Goal: Navigation & Orientation: Find specific page/section

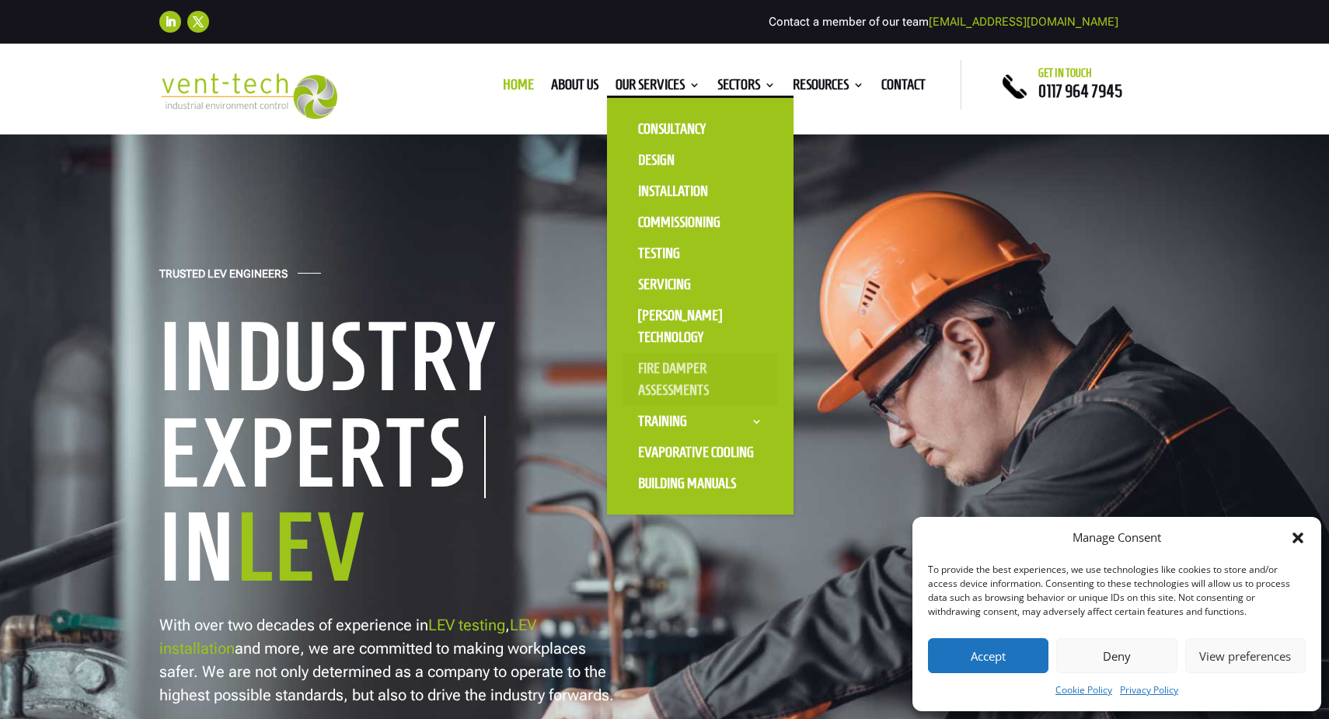
click at [648, 369] on link "Fire Damper Assessments" at bounding box center [700, 379] width 155 height 53
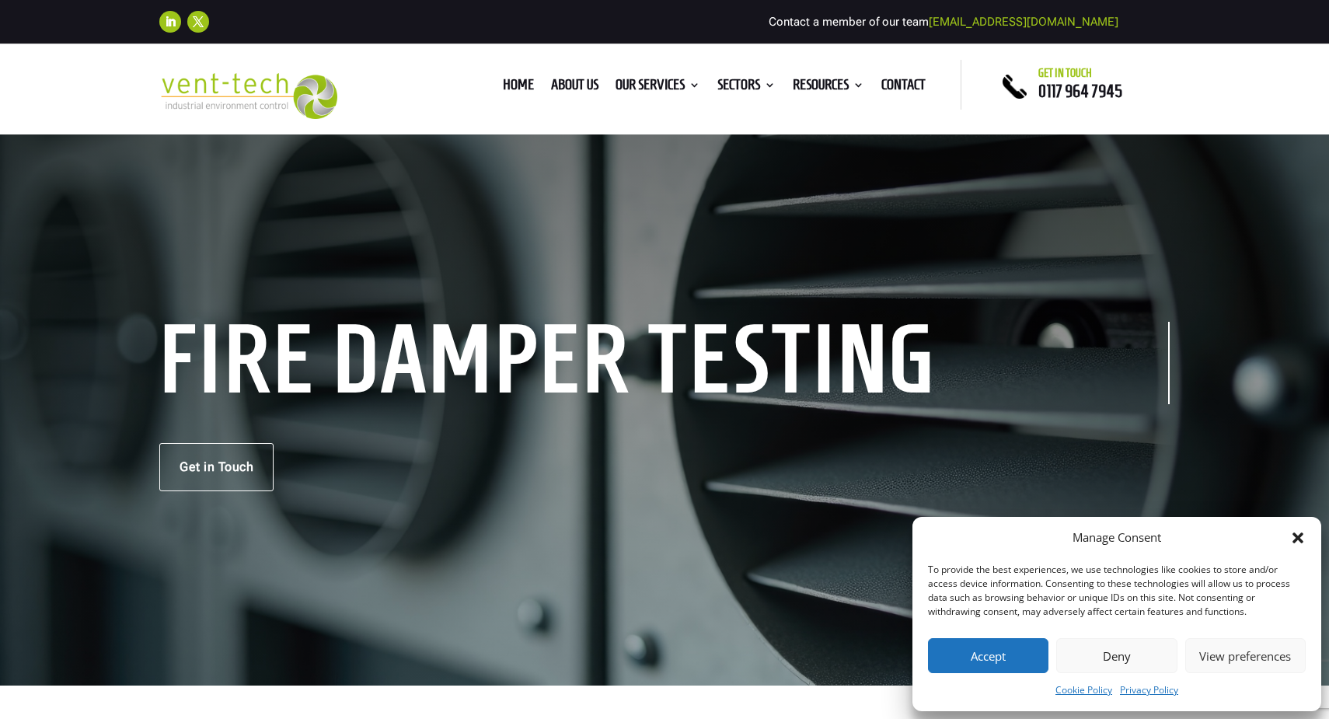
click at [1004, 653] on button "Accept" at bounding box center [988, 655] width 121 height 35
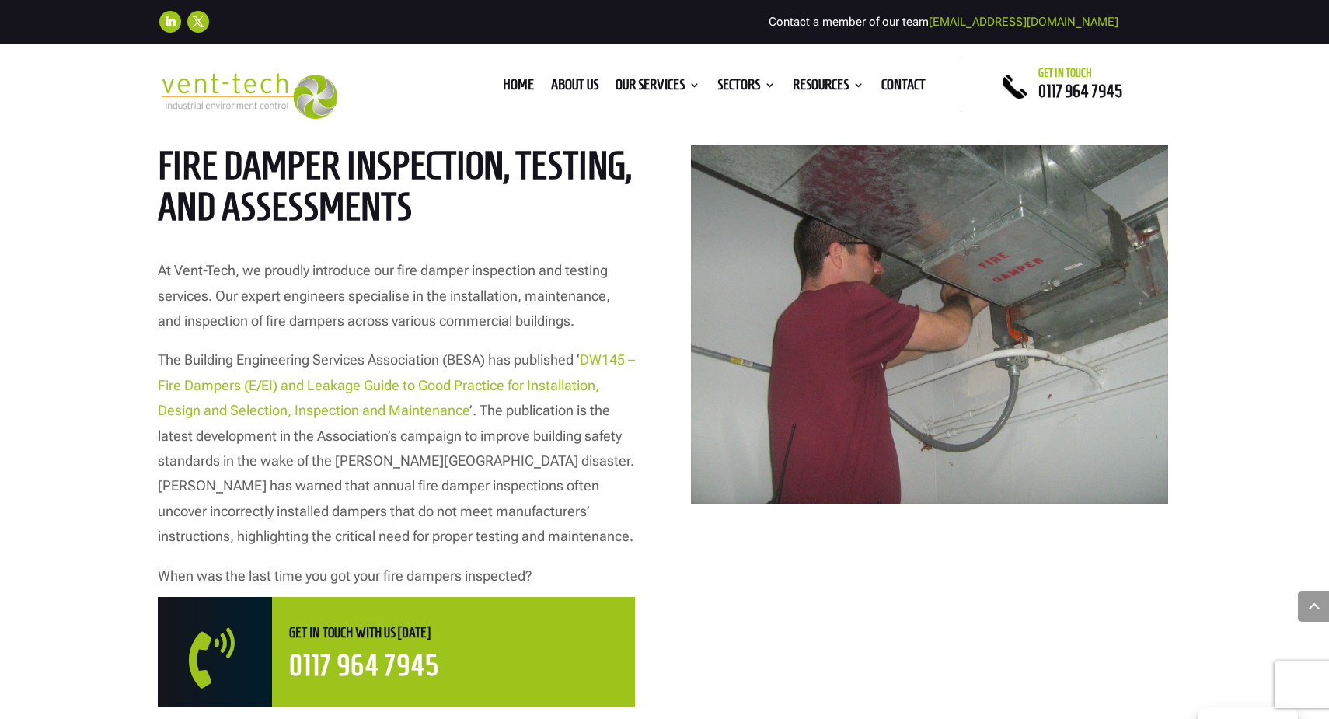
scroll to position [536, 0]
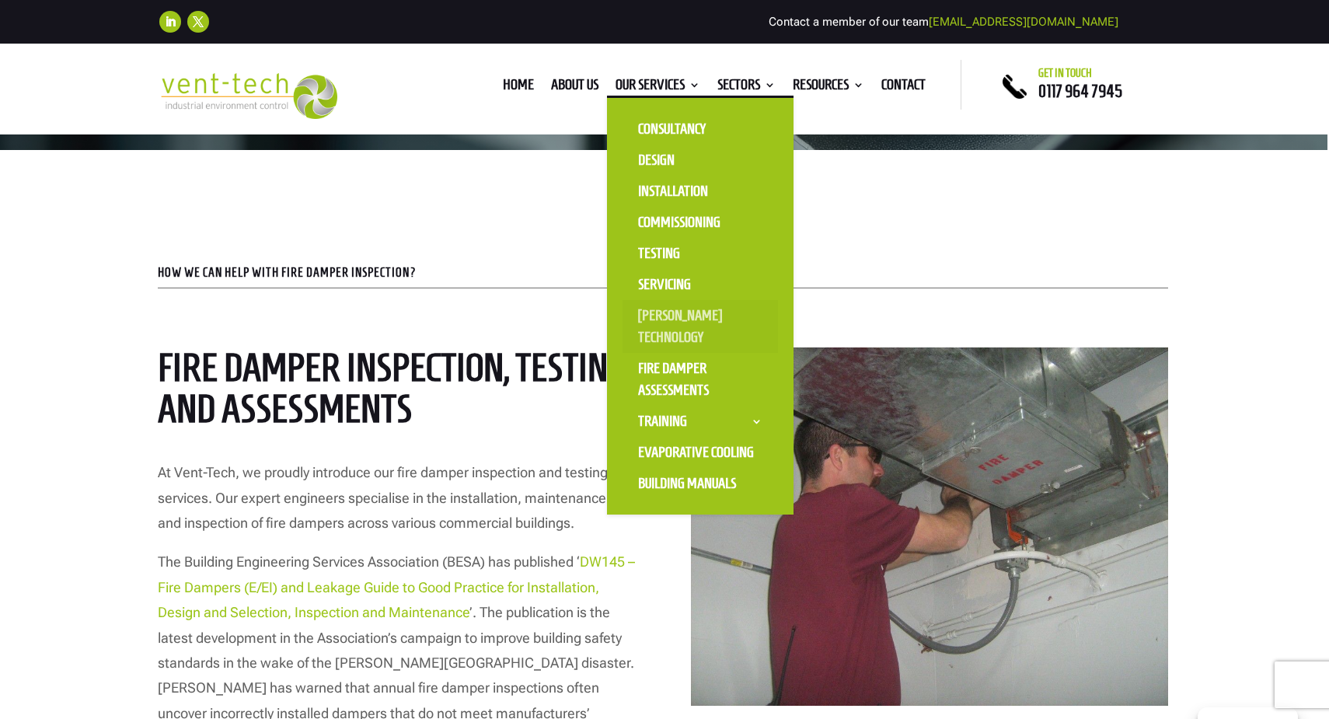
click at [643, 319] on link "[PERSON_NAME] Technology" at bounding box center [700, 326] width 155 height 53
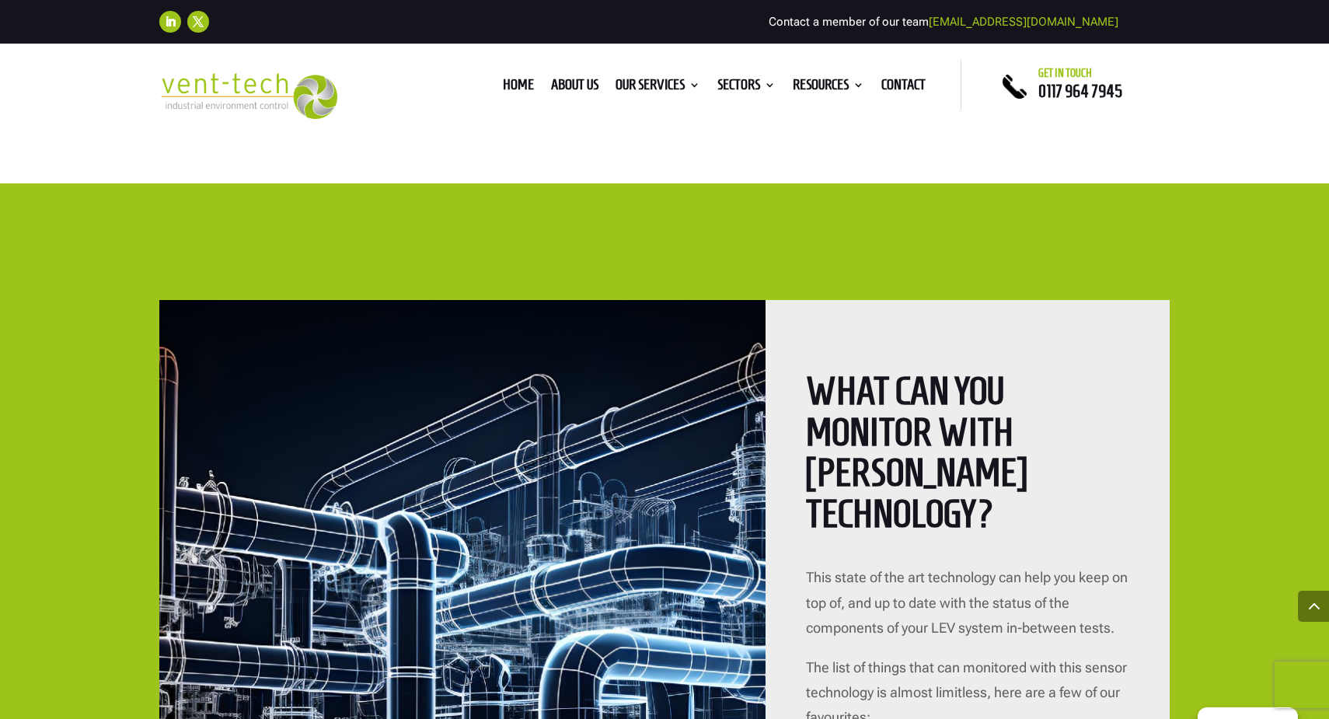
scroll to position [2958, 0]
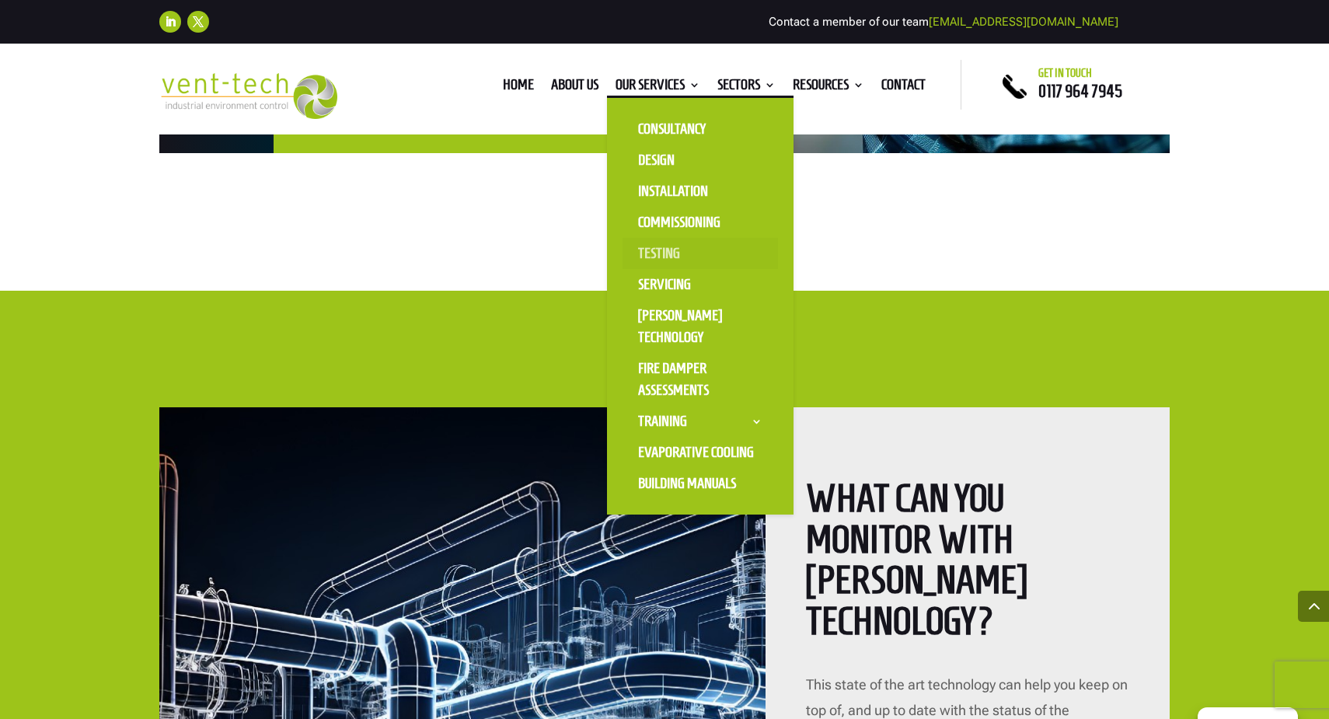
click at [634, 254] on link "Testing" at bounding box center [700, 253] width 155 height 31
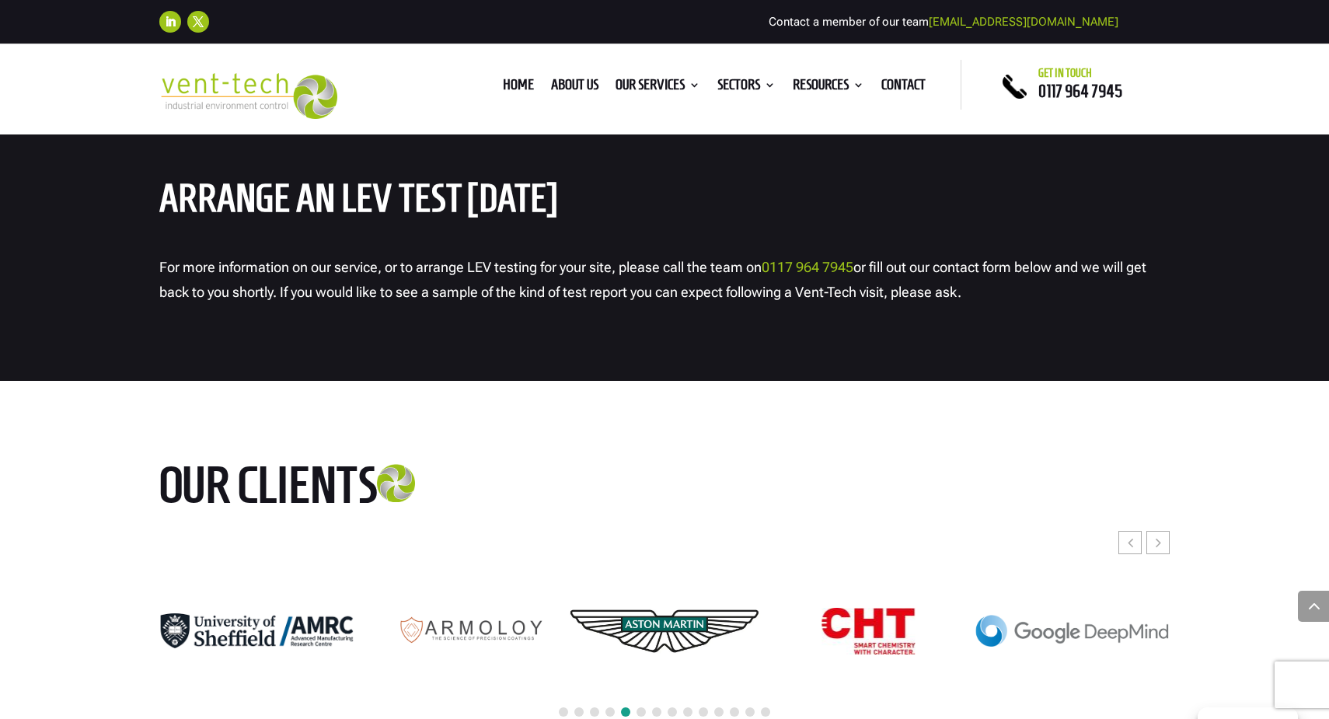
scroll to position [6900, 0]
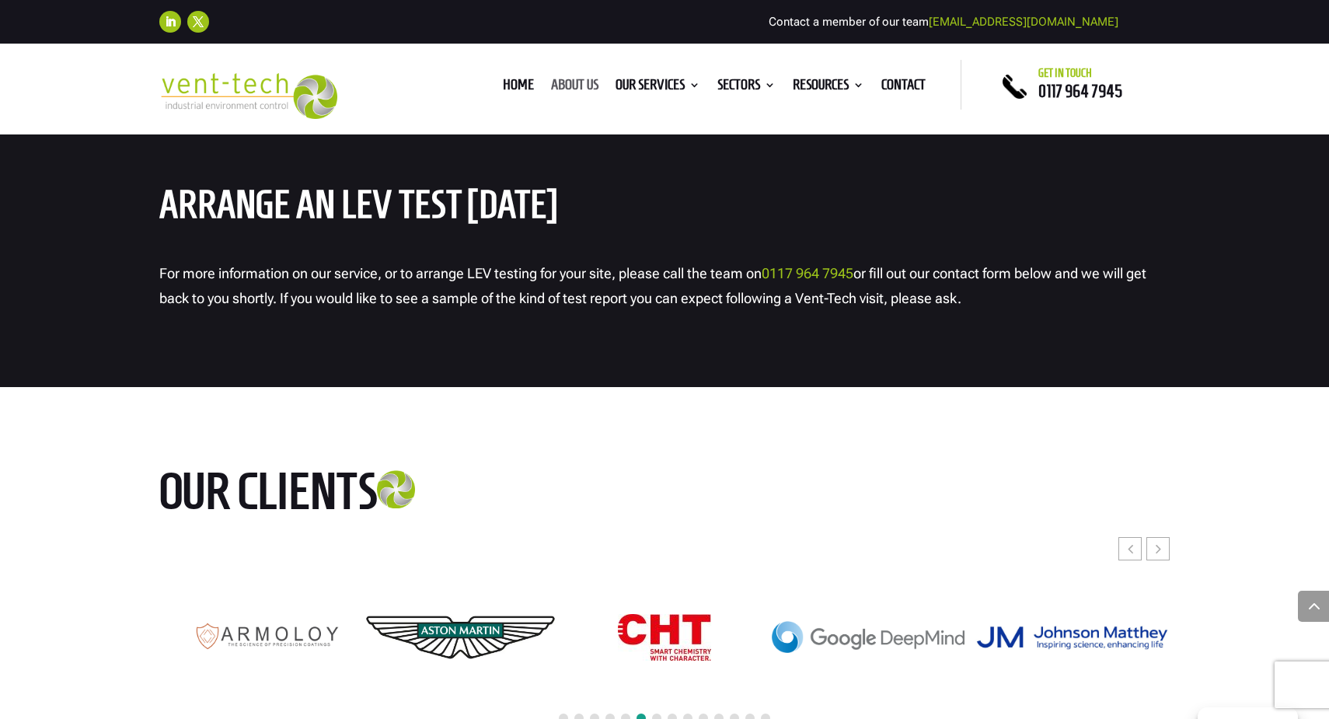
click at [554, 81] on link "About us" at bounding box center [574, 87] width 47 height 17
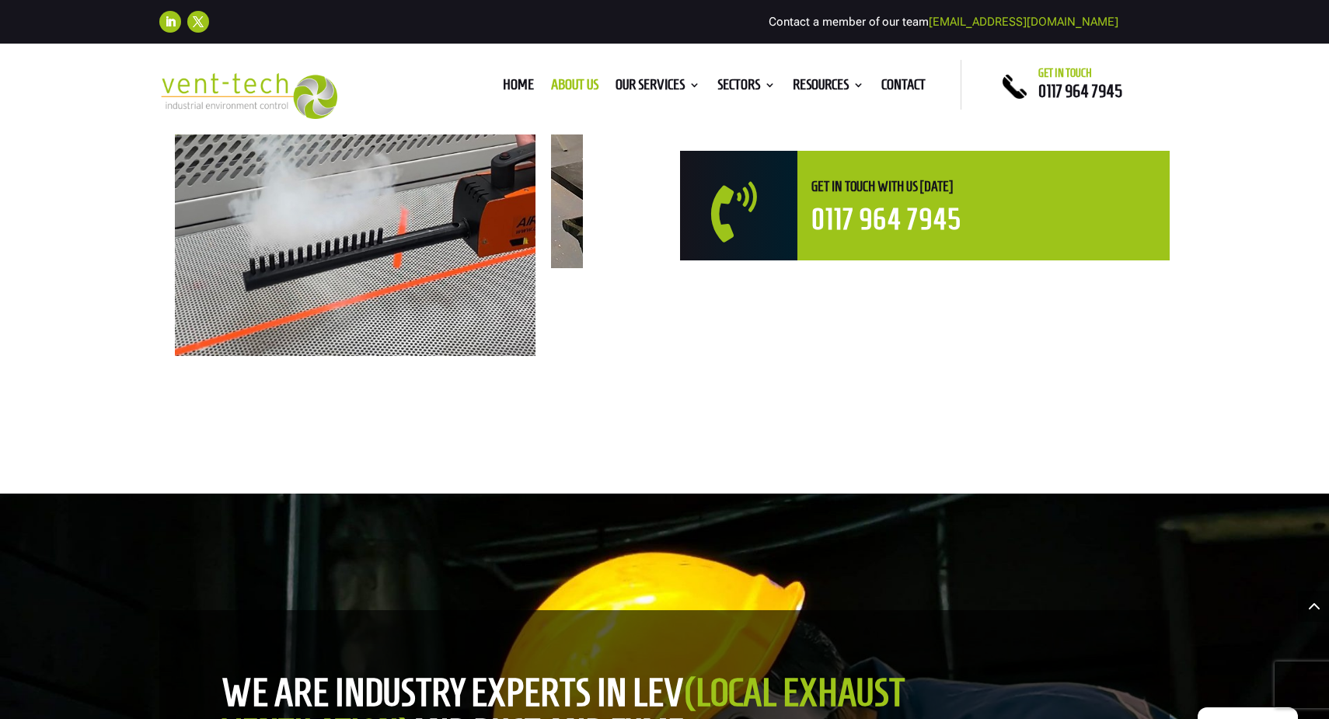
scroll to position [1058, 0]
